Goal: Find specific page/section: Find specific page/section

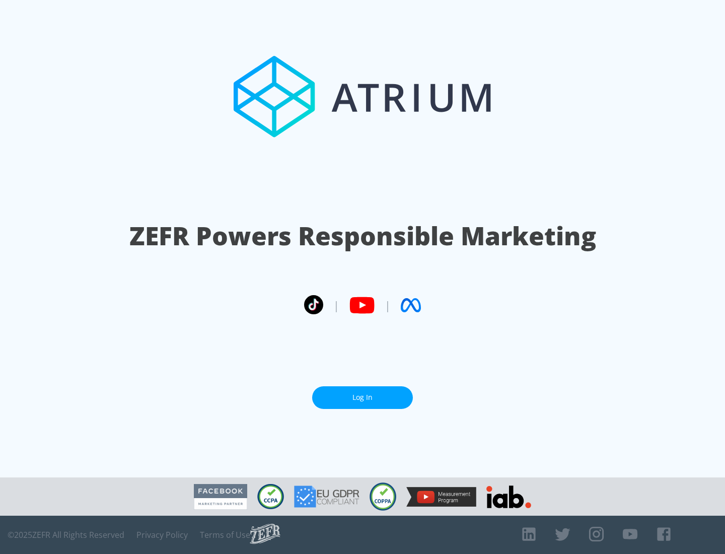
click at [363, 397] on link "Log In" at bounding box center [362, 397] width 101 height 23
